Goal: Information Seeking & Learning: Learn about a topic

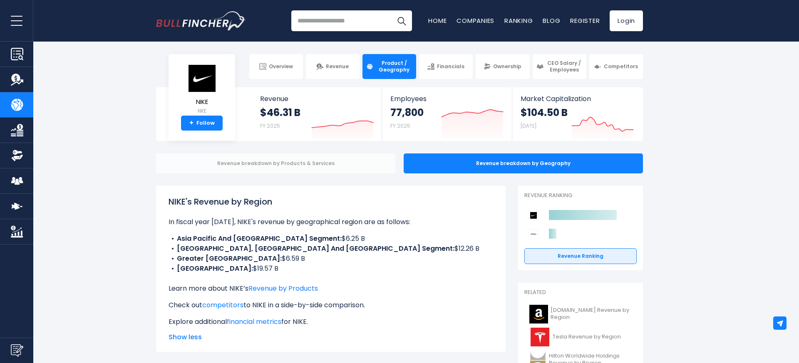
click at [327, 161] on div "Revenue breakdown by Products & Services" at bounding box center [275, 164] width 239 height 20
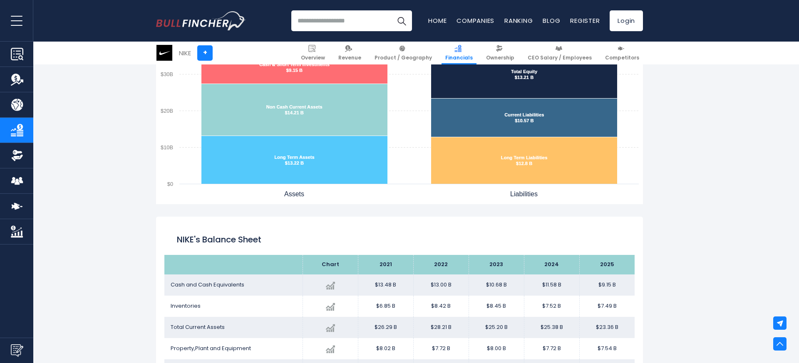
scroll to position [766, 0]
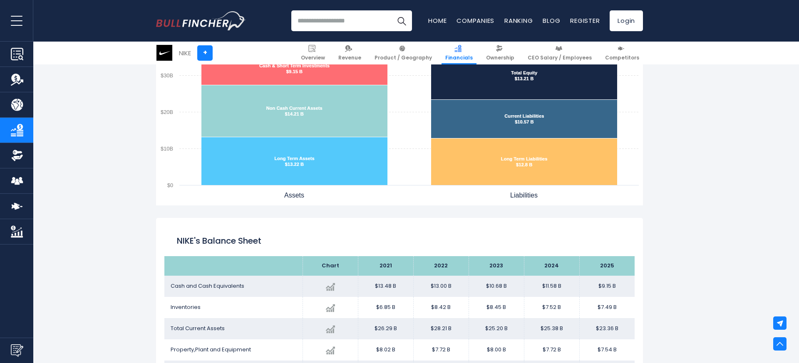
click at [166, 53] on img at bounding box center [164, 53] width 16 height 16
click at [177, 55] on div "NIKE +" at bounding box center [184, 53] width 57 height 17
click at [186, 52] on div "NIKE" at bounding box center [185, 53] width 12 height 10
click at [475, 24] on link "Companies" at bounding box center [475, 20] width 38 height 9
